Goal: Task Accomplishment & Management: Complete application form

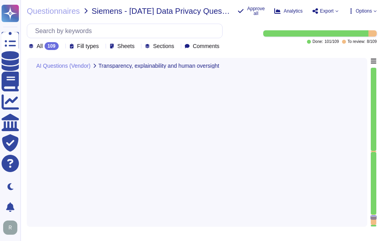
type textarea "Yes, Sectigo provides comprehensive documentation to support the access feature…"
type textarea "Describe the details"
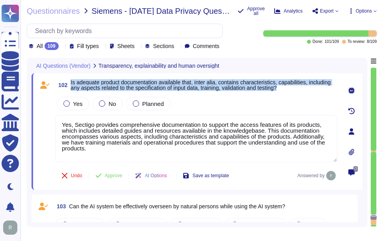
click at [83, 82] on span "Is adequate product documentation available that, inter alia, contains characte…" at bounding box center [201, 85] width 260 height 12
drag, startPoint x: 70, startPoint y: 81, endPoint x: 311, endPoint y: 87, distance: 240.6
click at [311, 87] on span "102 Is adequate product documentation available that, inter alia, contains char…" at bounding box center [196, 85] width 282 height 14
click at [78, 103] on span "Yes" at bounding box center [77, 104] width 9 height 7
click at [116, 175] on span "Approve" at bounding box center [114, 175] width 18 height 5
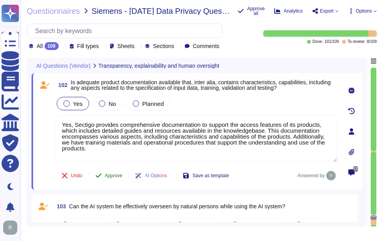
scroll to position [9679, 0]
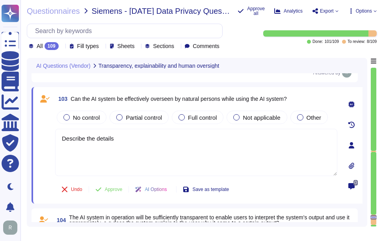
type textarea "Describe the details"
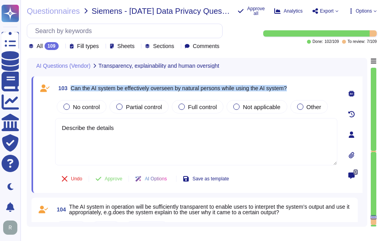
drag, startPoint x: 71, startPoint y: 89, endPoint x: 304, endPoint y: 87, distance: 232.2
click at [304, 87] on div "103 Can the AI system be effectively overseen by natural persons while using th…" at bounding box center [196, 88] width 282 height 14
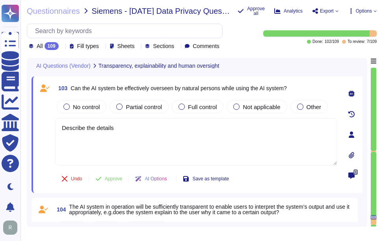
click at [58, 45] on div "All 109" at bounding box center [45, 46] width 33 height 8
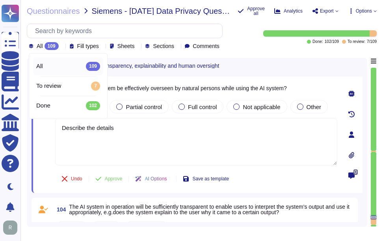
click at [60, 45] on div "All 109" at bounding box center [45, 46] width 33 height 8
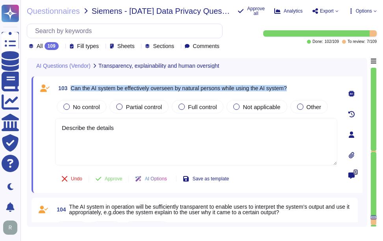
drag, startPoint x: 72, startPoint y: 89, endPoint x: 294, endPoint y: 91, distance: 222.4
click at [294, 91] on div "103 Can the AI system be effectively overseen by natural persons while using th…" at bounding box center [196, 88] width 282 height 14
click at [240, 108] on div at bounding box center [236, 107] width 6 height 6
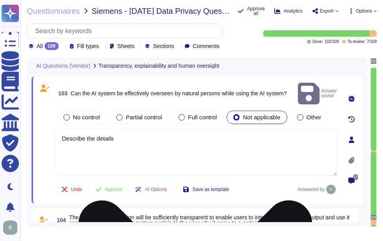
click at [166, 152] on textarea "Describe the details" at bounding box center [196, 152] width 282 height 47
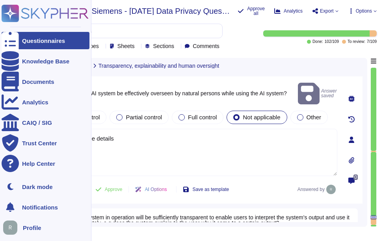
drag, startPoint x: 147, startPoint y: 130, endPoint x: 12, endPoint y: 132, distance: 135.6
click at [8, 129] on div "Questionnaires Knowledge Base Documents Analytics CAIQ / SIG Trust Center Help …" at bounding box center [191, 120] width 383 height 241
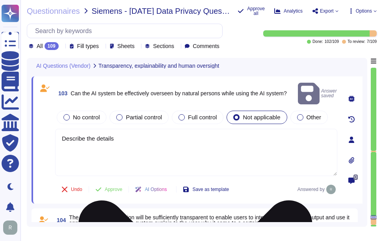
paste textarea "We do not currently offer AI solutions in our customer-facing products."
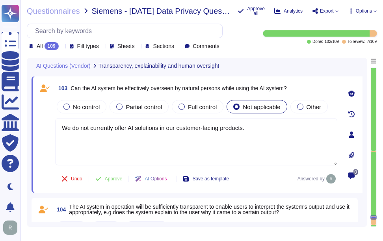
click at [225, 107] on div "No control Partial control Full control Not applicable Other" at bounding box center [196, 107] width 282 height 17
type textarea "We do not currently offer AI solutions in our customer-facing products."
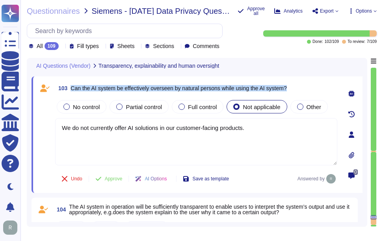
drag, startPoint x: 71, startPoint y: 88, endPoint x: 328, endPoint y: 86, distance: 257.9
click at [328, 86] on div "103 Can the AI system be effectively overseen by natural persons while using th…" at bounding box center [196, 88] width 282 height 14
click at [112, 181] on span "Approve" at bounding box center [114, 179] width 18 height 5
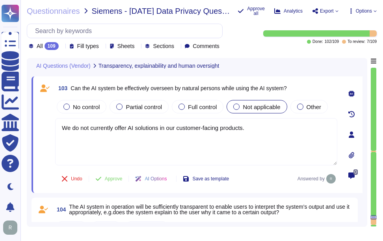
scroll to position [9792, 0]
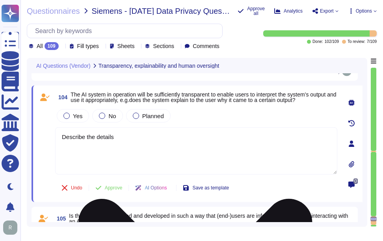
type textarea "Describe the details"
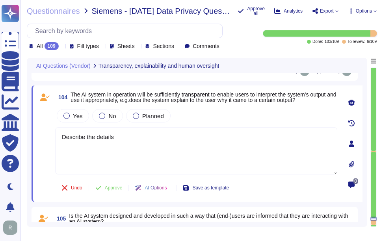
scroll to position [9798, 0]
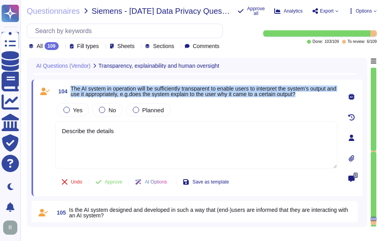
drag, startPoint x: 72, startPoint y: 91, endPoint x: 317, endPoint y: 97, distance: 245.3
click at [317, 97] on span "The AI system in operation will be sufficiently transparent to enable users to …" at bounding box center [204, 91] width 267 height 11
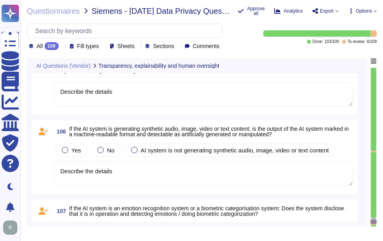
type textarea "Yes, at Sectigo, we welcome any questions, feedback, or comments regarding our …"
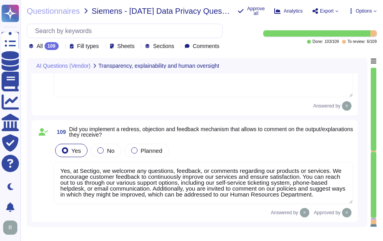
scroll to position [0, 0]
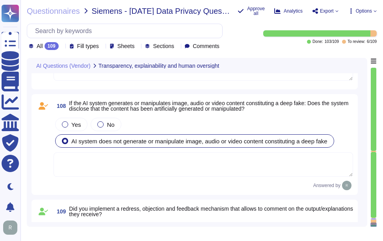
type textarea "Describe the details"
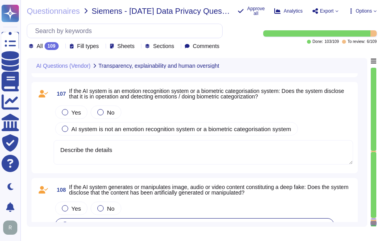
type textarea "Describe the details"
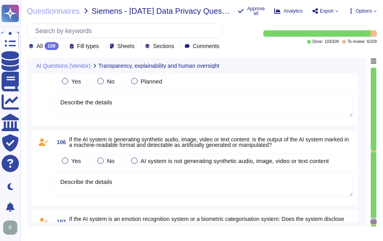
type textarea "We do not currently offer AI solutions in our customer-facing products."
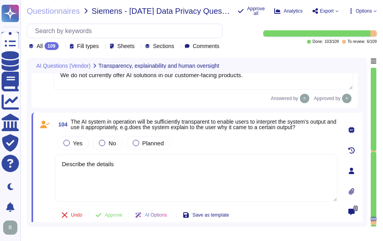
scroll to position [9729, 0]
type textarea "Yes, Sectigo provides comprehensive documentation to support the access feature…"
type textarea "Describe the details"
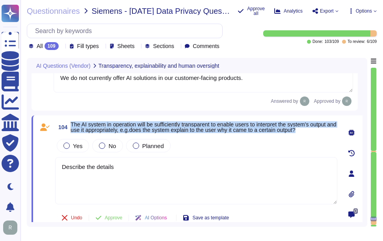
drag, startPoint x: 71, startPoint y: 125, endPoint x: 314, endPoint y: 132, distance: 243.4
click at [314, 132] on span "The AI system in operation will be sufficiently transparent to enable users to …" at bounding box center [204, 127] width 267 height 11
click at [147, 149] on span "Planned" at bounding box center [153, 146] width 22 height 7
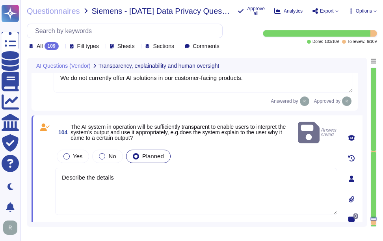
click at [199, 182] on textarea "Describe the details" at bounding box center [196, 191] width 282 height 47
paste textarea "We do not currently offer AI solutions in our customer-facing products."
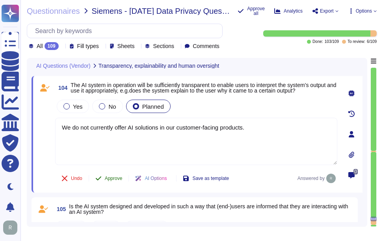
type textarea "We do not currently offer AI solutions in our customer-facing products."
click at [117, 181] on span "Approve" at bounding box center [114, 178] width 18 height 5
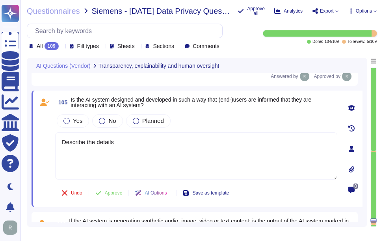
scroll to position [9874, 0]
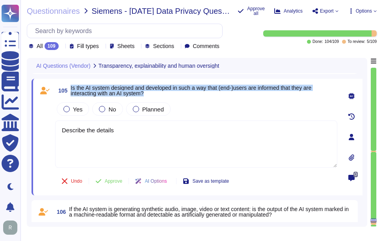
drag, startPoint x: 71, startPoint y: 91, endPoint x: 153, endPoint y: 94, distance: 82.5
click at [153, 94] on span "Is the AI system designed and developed in such a way that (end-)users are info…" at bounding box center [204, 90] width 267 height 11
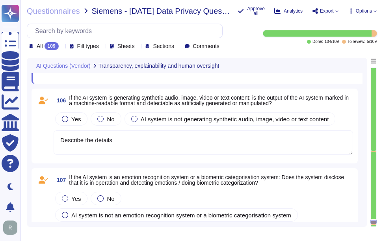
type textarea "Yes, at Sectigo, we welcome any questions, feedback, or comments regarding our …"
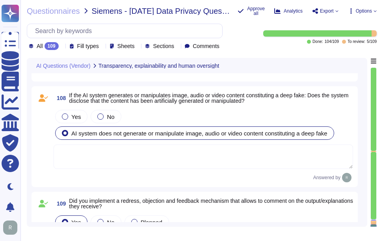
scroll to position [10189, 0]
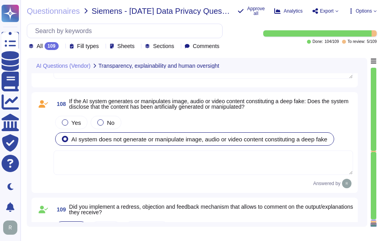
type textarea "Describe the details"
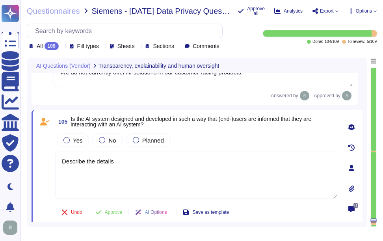
type textarea "Yes, Sectigo provides comprehensive documentation to support the access feature…"
type textarea "We do not currently offer AI solutions in our customer-facing products."
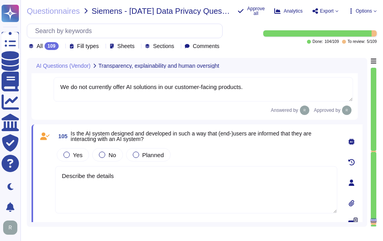
scroll to position [9827, 0]
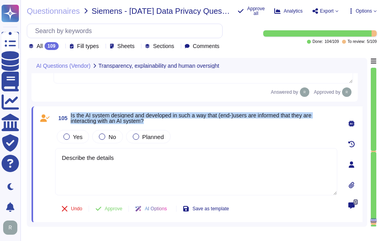
drag, startPoint x: 71, startPoint y: 115, endPoint x: 149, endPoint y: 121, distance: 78.3
click at [149, 121] on span "105 Is the AI system designed and developed in such a way that (end-)users are …" at bounding box center [196, 118] width 282 height 14
drag, startPoint x: 149, startPoint y: 121, endPoint x: 97, endPoint y: 111, distance: 52.7
click at [97, 111] on div "105 Is the AI system designed and developed in such a way that (end-)users are …" at bounding box center [197, 164] width 331 height 117
drag, startPoint x: 71, startPoint y: 115, endPoint x: 155, endPoint y: 120, distance: 84.9
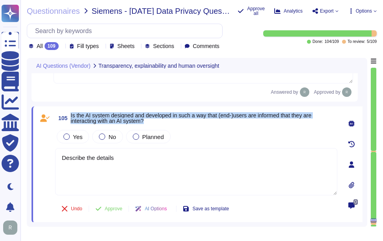
click at [155, 120] on span "105 Is the AI system designed and developed in such a way that (end-)users are …" at bounding box center [196, 118] width 282 height 14
drag, startPoint x: 155, startPoint y: 120, endPoint x: 138, endPoint y: 137, distance: 23.7
click at [138, 137] on label "Planned" at bounding box center [148, 137] width 31 height 6
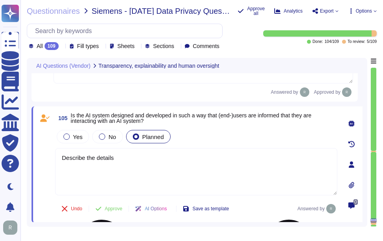
click at [174, 169] on textarea "Describe the details" at bounding box center [196, 171] width 282 height 47
paste textarea "We do not currently offer AI solutions in our customer-facing products."
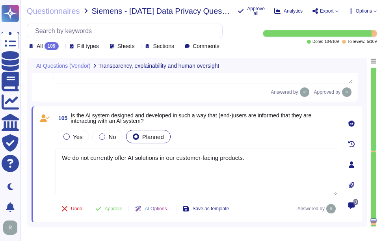
type textarea "We do not currently offer AI solutions in our customer-facing products."
click at [211, 134] on div "Yes No Planned" at bounding box center [196, 137] width 282 height 17
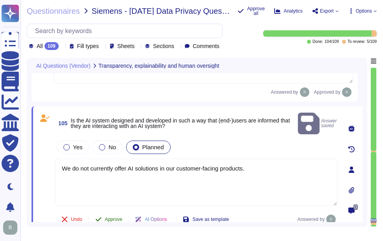
click at [117, 217] on span "Approve" at bounding box center [114, 219] width 18 height 5
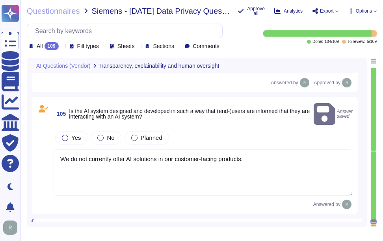
type textarea "Yes, at Sectigo, we welcome any questions, feedback, or comments regarding our …"
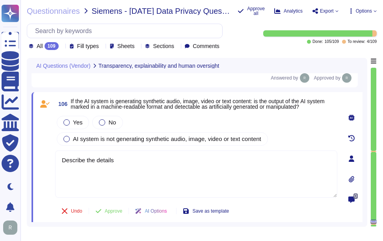
scroll to position [9953, 0]
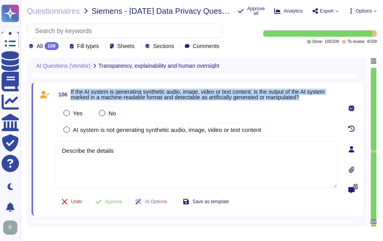
drag, startPoint x: 71, startPoint y: 90, endPoint x: 309, endPoint y: 97, distance: 238.6
click at [309, 97] on span "If the AI system is generating synthetic audio, image, video or text content: i…" at bounding box center [204, 94] width 267 height 11
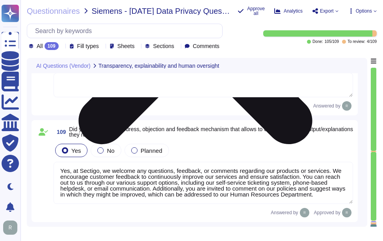
scroll to position [0, 0]
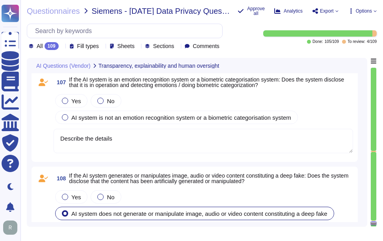
type textarea "We do not currently offer AI solutions in our customer-facing products."
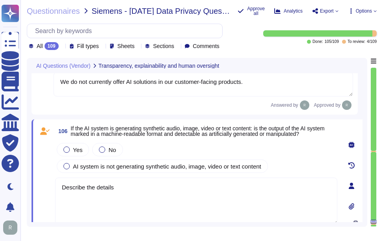
scroll to position [9922, 0]
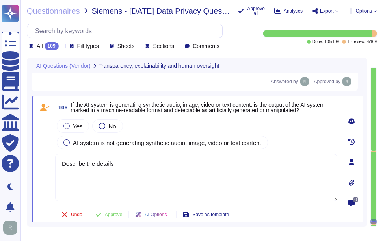
drag, startPoint x: 128, startPoint y: 162, endPoint x: 32, endPoint y: 158, distance: 95.5
click at [31, 158] on div "AI Questions (Vendor) Transparency, explainability and human oversight 103 Can …" at bounding box center [197, 142] width 341 height 169
paste textarea "N/A. We do not currently offer AI solutions in our customer-facing products."
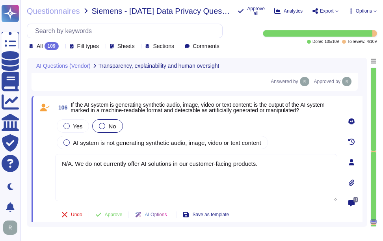
type textarea "N/A. We do not currently offer AI solutions in our customer-facing products."
click at [99, 127] on div at bounding box center [102, 126] width 6 height 6
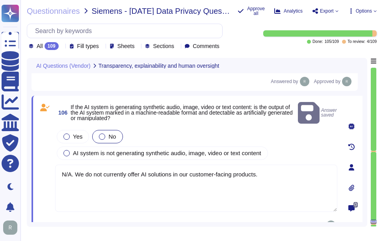
click at [112, 133] on span "No" at bounding box center [111, 136] width 7 height 7
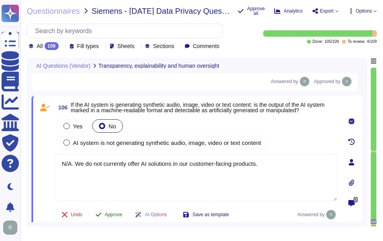
click at [114, 215] on span "Approve" at bounding box center [114, 215] width 18 height 5
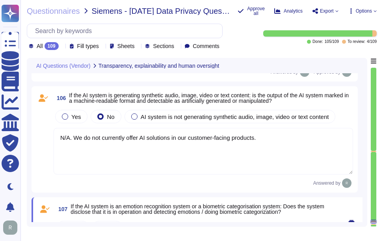
type textarea "Yes, at Sectigo, we welcome any questions, feedback, or comments regarding our …"
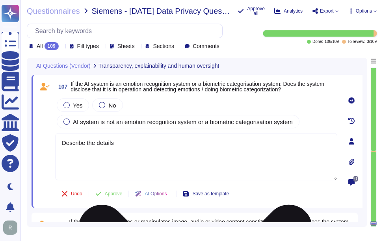
scroll to position [10037, 0]
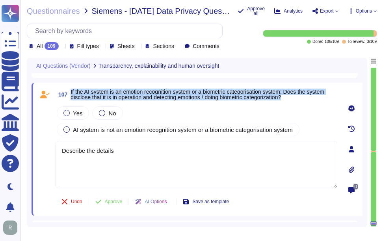
drag, startPoint x: 72, startPoint y: 90, endPoint x: 300, endPoint y: 98, distance: 228.8
click at [300, 98] on span "If the AI system is an emotion recognition system or a biometric categorisation…" at bounding box center [204, 94] width 267 height 11
click at [103, 114] on div at bounding box center [102, 113] width 6 height 6
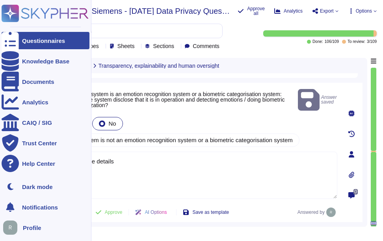
drag, startPoint x: 131, startPoint y: 155, endPoint x: 19, endPoint y: 152, distance: 111.6
click at [19, 152] on div "Questionnaires Knowledge Base Documents Analytics CAIQ / SIG Trust Center Help …" at bounding box center [191, 120] width 383 height 241
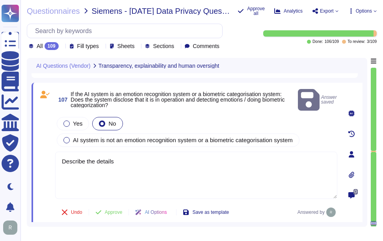
paste textarea "We do not currently offer AI solutions in our customer-facing products."
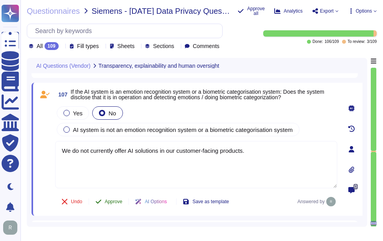
type textarea "We do not currently offer AI solutions in our customer-facing products."
click at [119, 204] on span "Approve" at bounding box center [114, 201] width 18 height 5
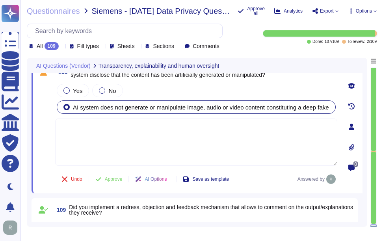
type textarea "N/A. We do not currently offer AI solutions in our customer-facing products."
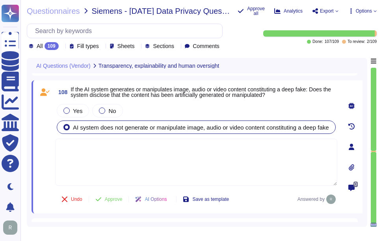
scroll to position [10121, 0]
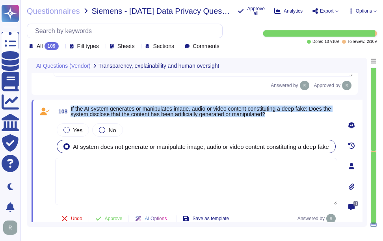
drag, startPoint x: 71, startPoint y: 107, endPoint x: 293, endPoint y: 113, distance: 222.4
click at [293, 113] on span "If the AI system generates or manipulates image, audio or video content constit…" at bounding box center [204, 111] width 267 height 11
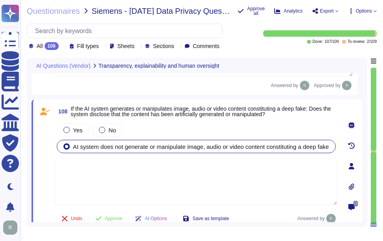
click at [61, 46] on div "All 109" at bounding box center [45, 46] width 33 height 8
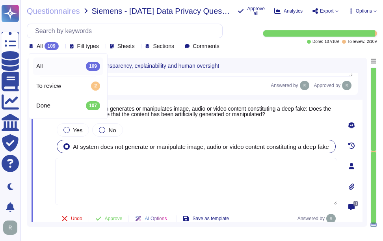
click at [61, 46] on div "All 109" at bounding box center [45, 46] width 33 height 8
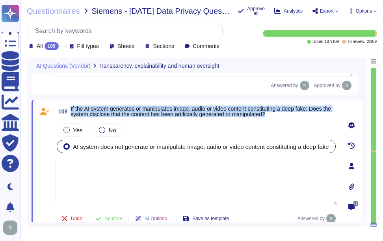
drag, startPoint x: 71, startPoint y: 108, endPoint x: 285, endPoint y: 115, distance: 214.2
click at [285, 115] on span "If the AI system generates or manipulates image, audio or video content constit…" at bounding box center [204, 111] width 267 height 11
click at [101, 131] on div at bounding box center [102, 130] width 6 height 6
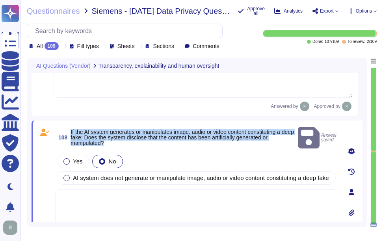
scroll to position [10082, 0]
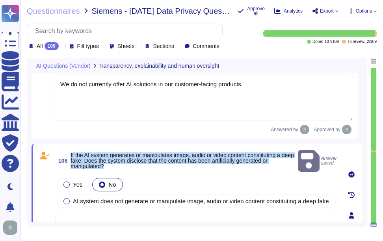
type textarea "We do not currently offer AI solutions in our customer-facing products."
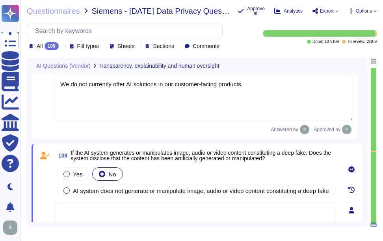
drag, startPoint x: 249, startPoint y: 83, endPoint x: 54, endPoint y: 86, distance: 195.6
click at [54, 86] on textarea "We do not currently offer AI solutions in our customer-facing products." at bounding box center [204, 98] width 300 height 47
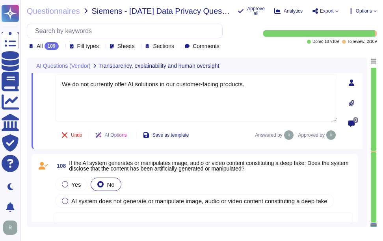
click at [123, 219] on textarea at bounding box center [204, 225] width 300 height 24
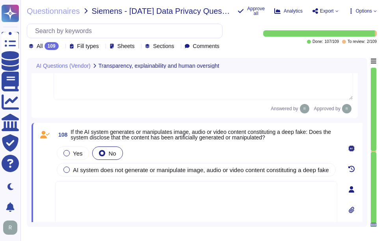
scroll to position [10121, 0]
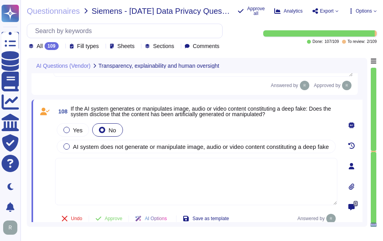
paste textarea "We do not currently offer AI solutions in our customer-facing products."
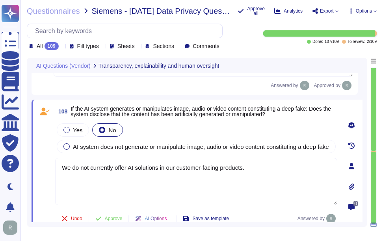
type textarea "We do not currently offer AI solutions in our customer-facing products."
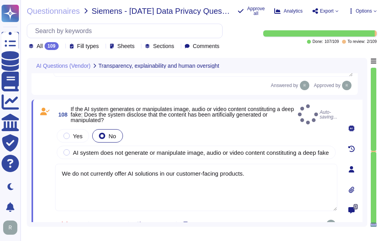
click at [188, 128] on div "Yes No AI system does not generate or manipulate image, audio or video content …" at bounding box center [196, 144] width 282 height 33
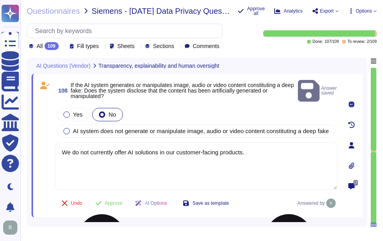
scroll to position [10200, 0]
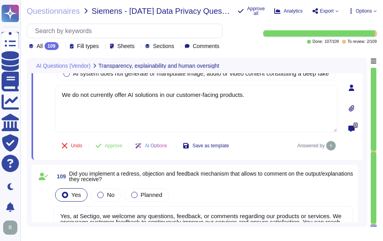
click at [120, 144] on span "Approve" at bounding box center [114, 146] width 18 height 5
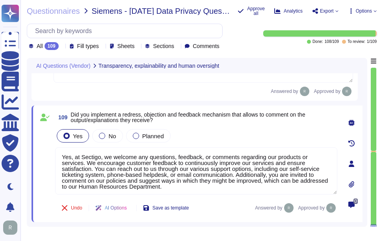
scroll to position [2, 0]
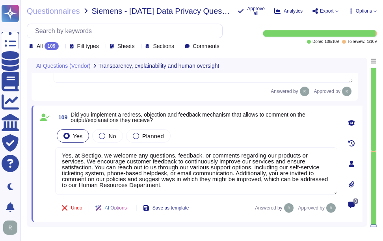
click at [75, 110] on icon at bounding box center [163, 160] width 177 height 101
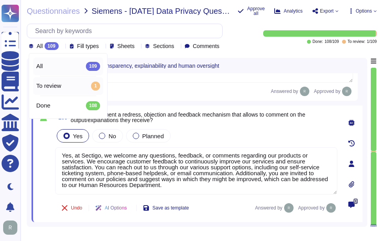
click at [63, 86] on div "To review 1" at bounding box center [68, 86] width 64 height 9
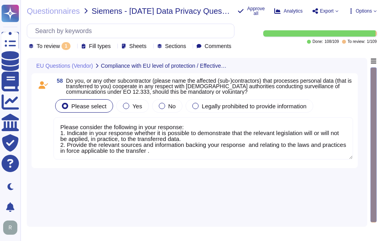
type textarea "Please consider the following in your response: 1. Indicate in your response wh…"
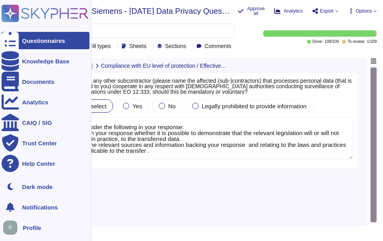
click at [20, 37] on div "Questionnaires" at bounding box center [46, 40] width 88 height 17
